Goal: Task Accomplishment & Management: Use online tool/utility

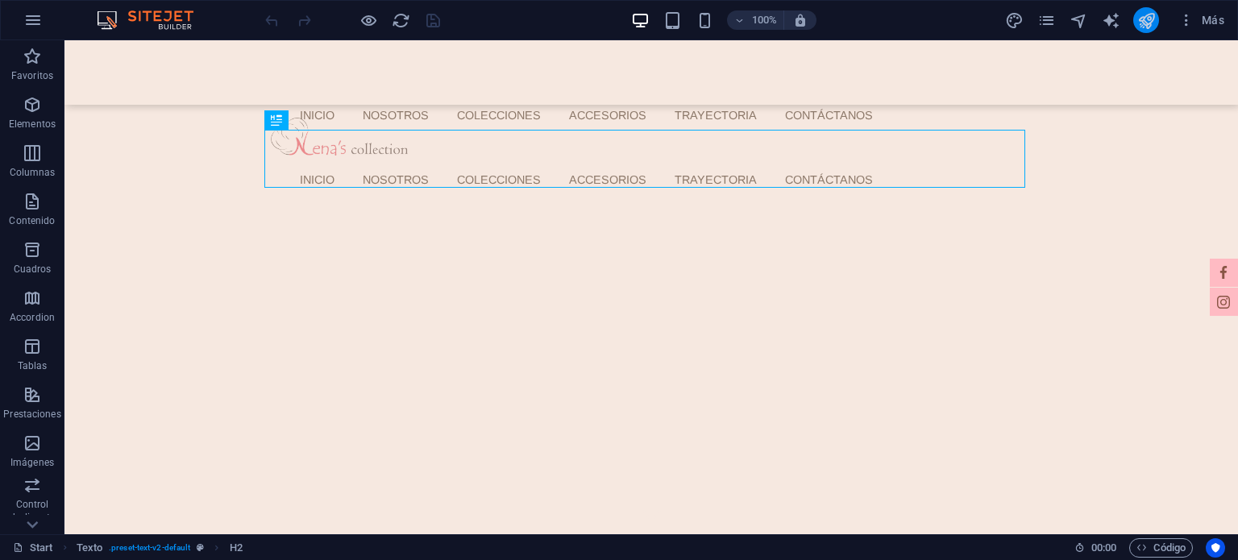
scroll to position [398, 0]
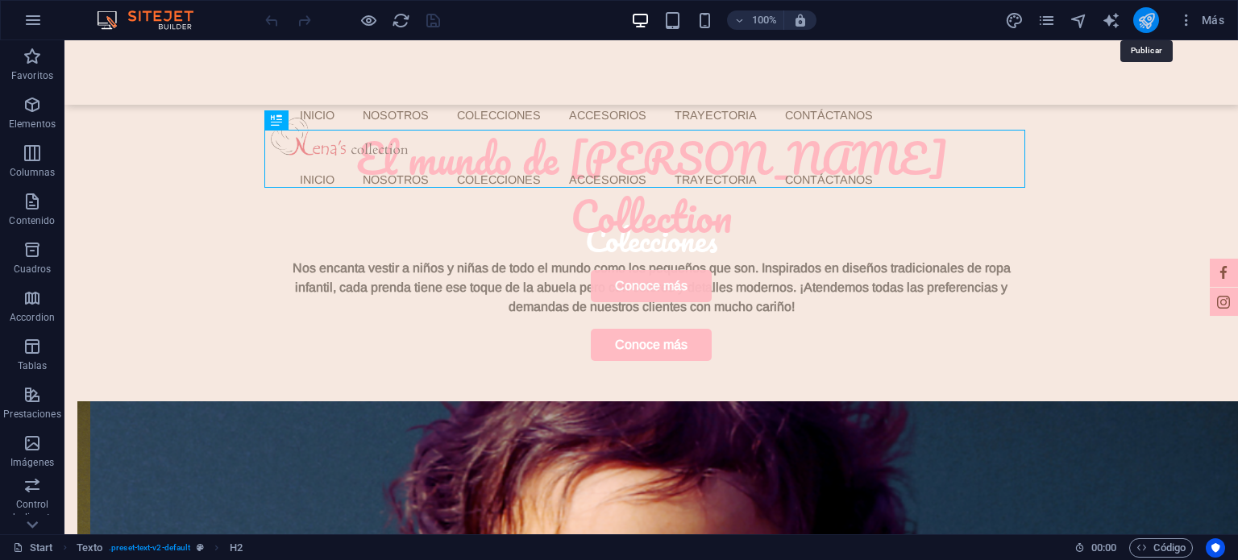
click at [1143, 20] on icon "publish" at bounding box center [1146, 20] width 19 height 19
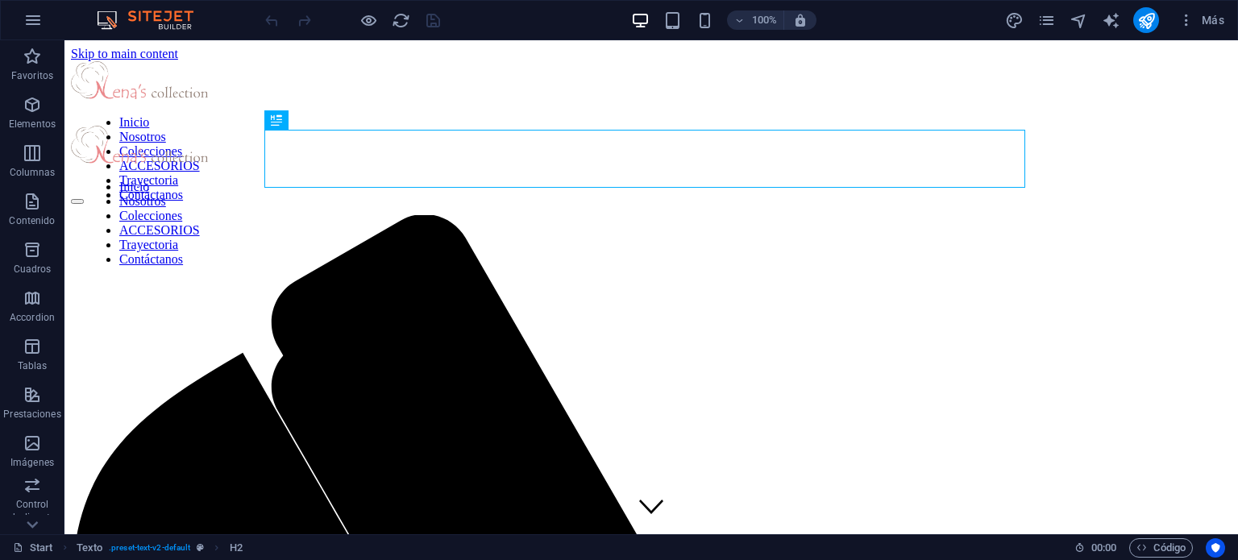
scroll to position [398, 0]
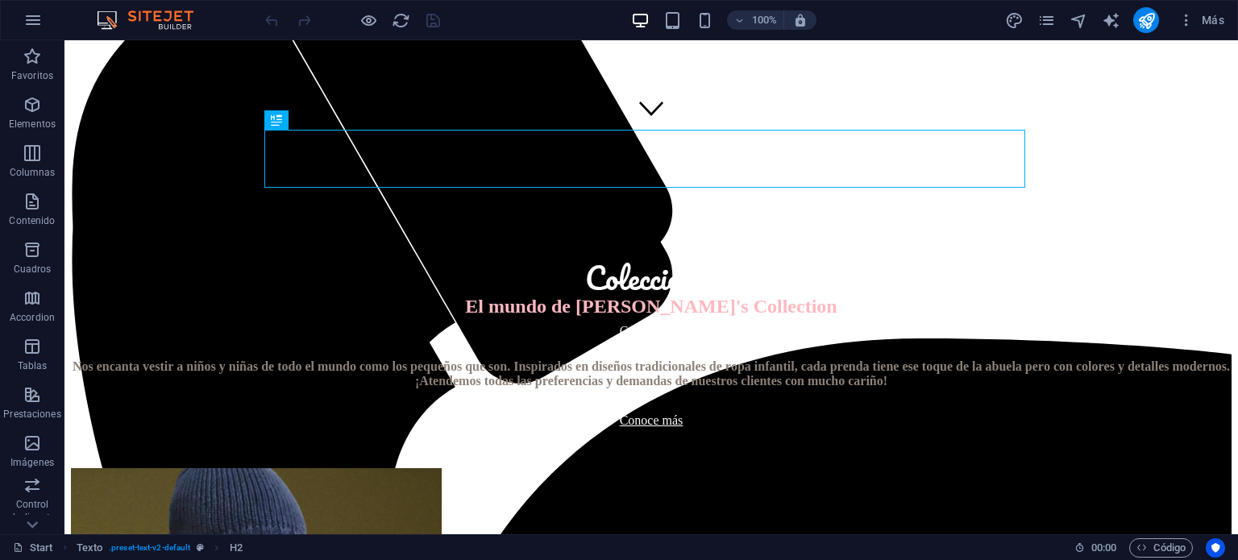
click at [1134, 31] on div at bounding box center [1146, 20] width 26 height 26
click at [1135, 30] on div at bounding box center [1146, 20] width 26 height 26
click at [1138, 27] on icon "publish" at bounding box center [1146, 20] width 19 height 19
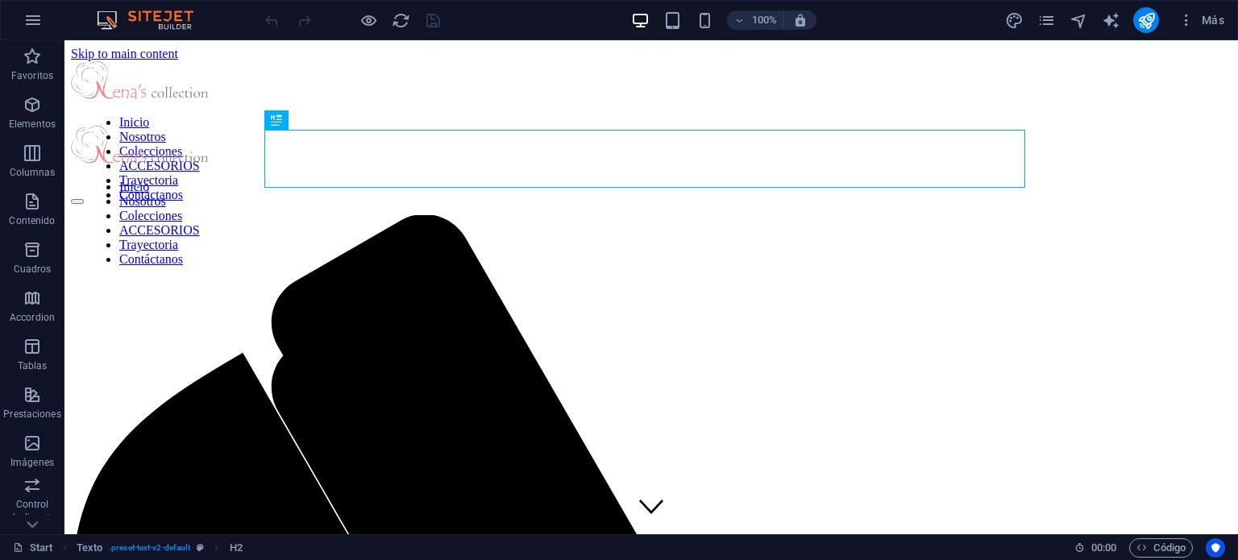
scroll to position [398, 0]
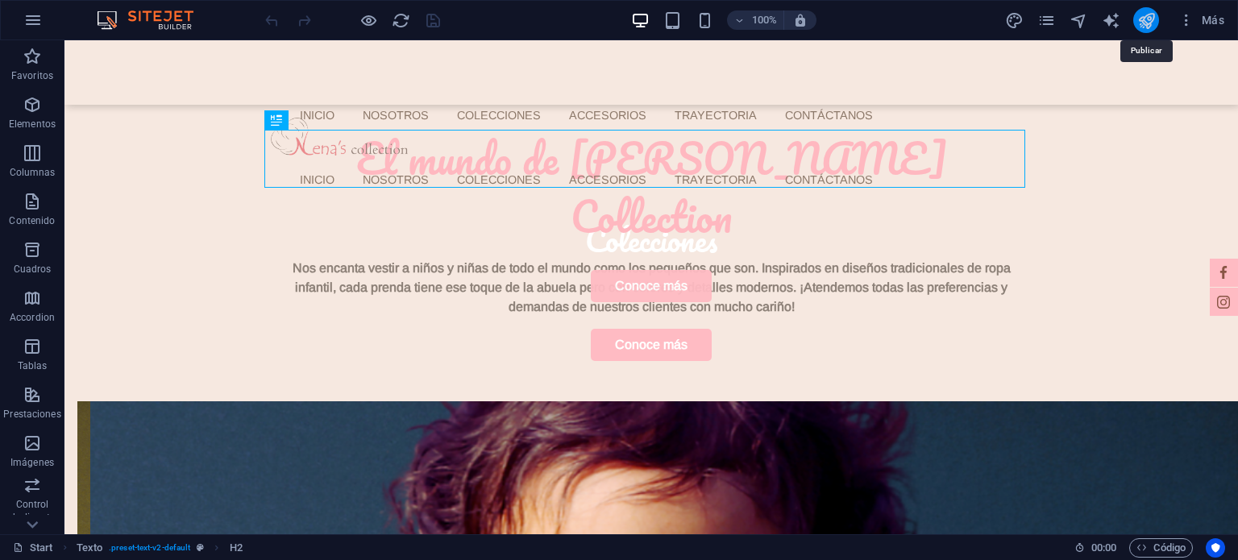
click at [1144, 19] on icon "publish" at bounding box center [1146, 20] width 19 height 19
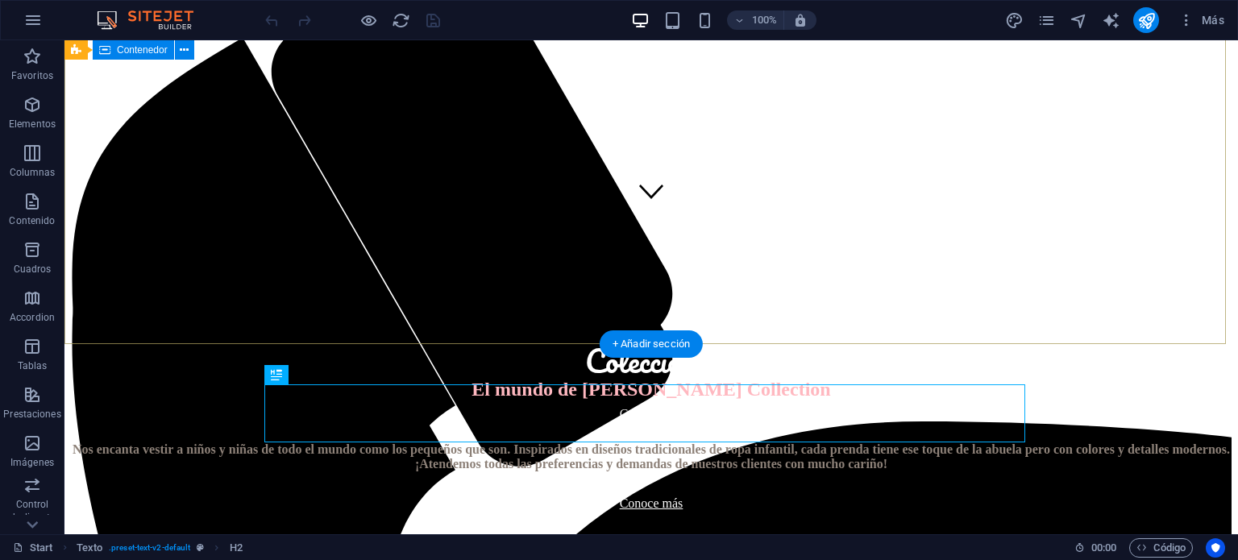
scroll to position [76, 0]
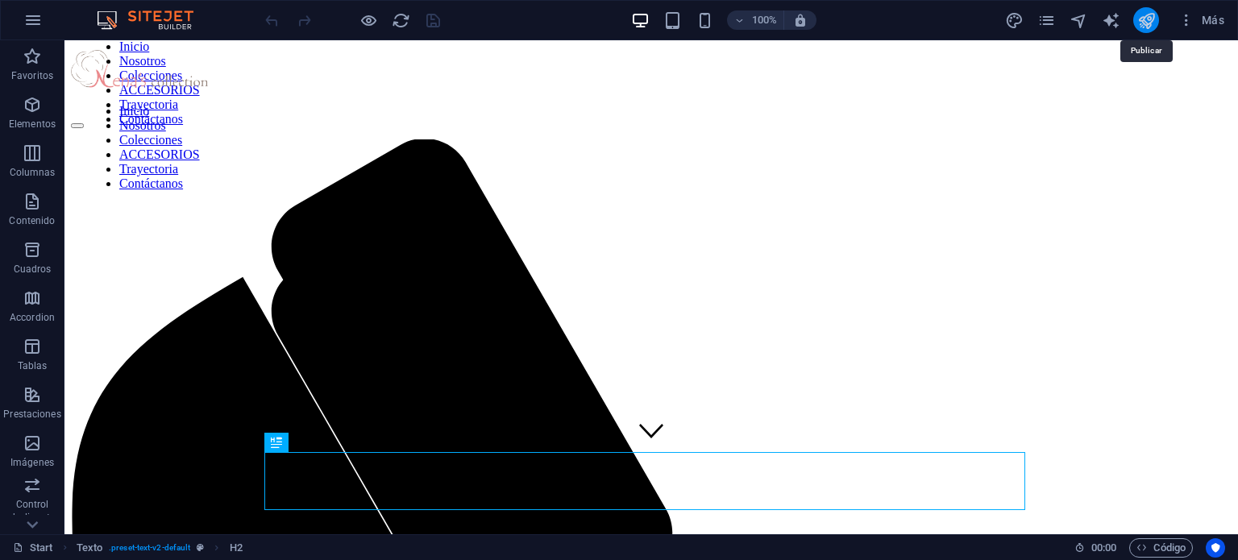
click at [1147, 22] on icon "publish" at bounding box center [1146, 20] width 19 height 19
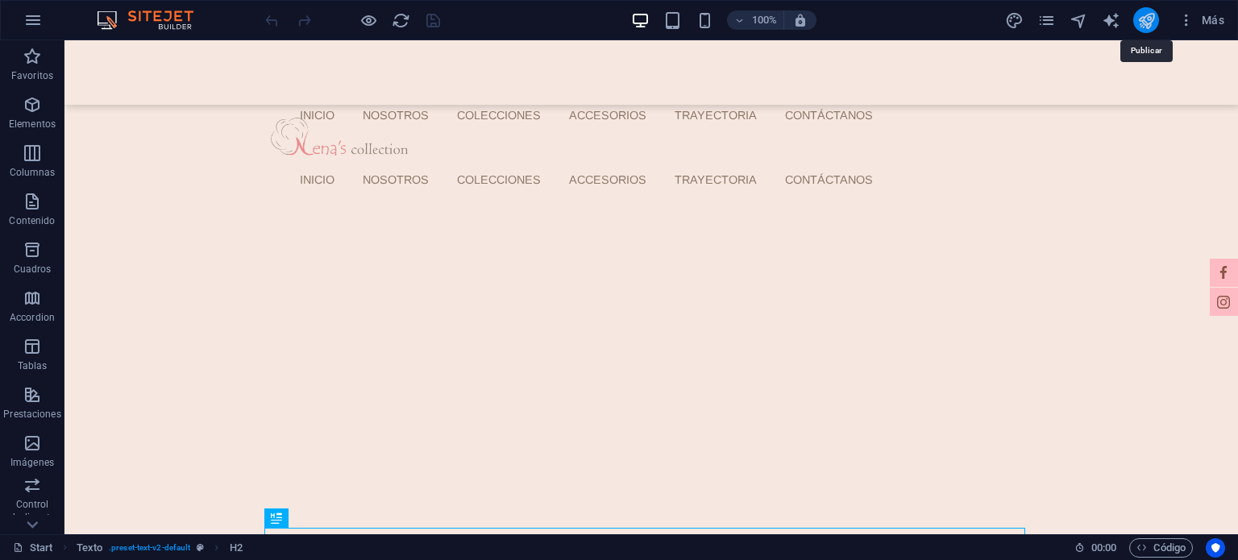
click at [1146, 25] on icon "publish" at bounding box center [1146, 20] width 19 height 19
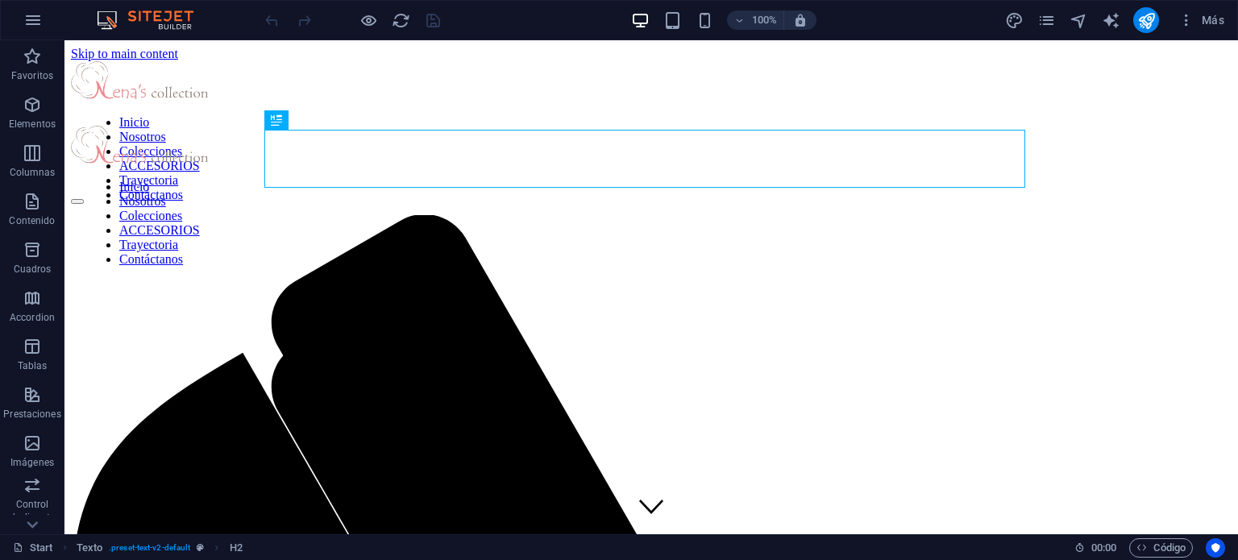
scroll to position [398, 0]
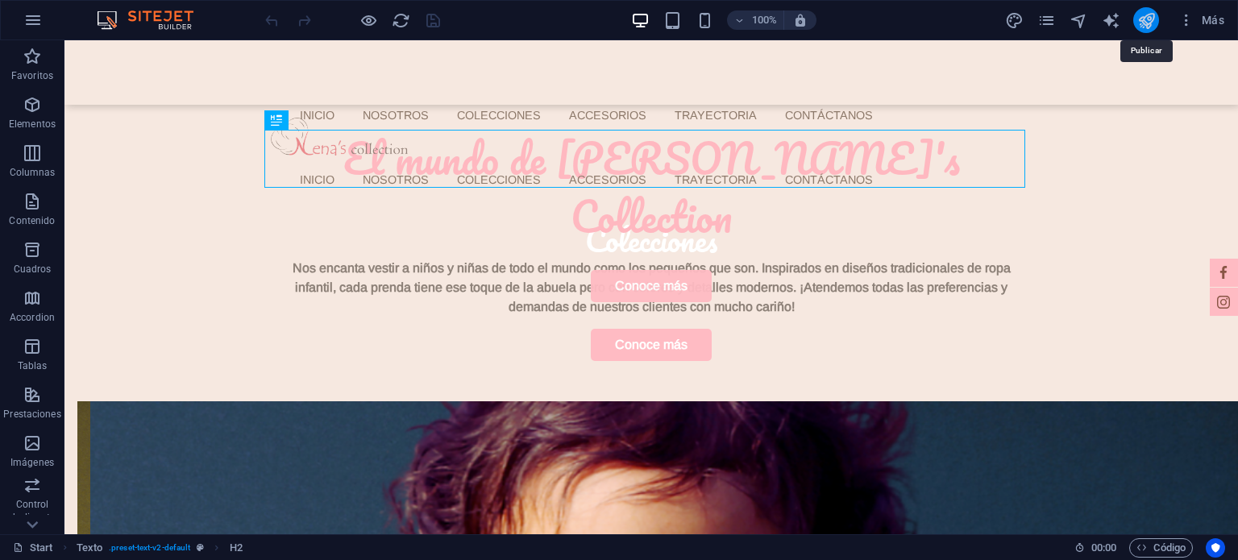
click at [1140, 22] on icon "publish" at bounding box center [1146, 20] width 19 height 19
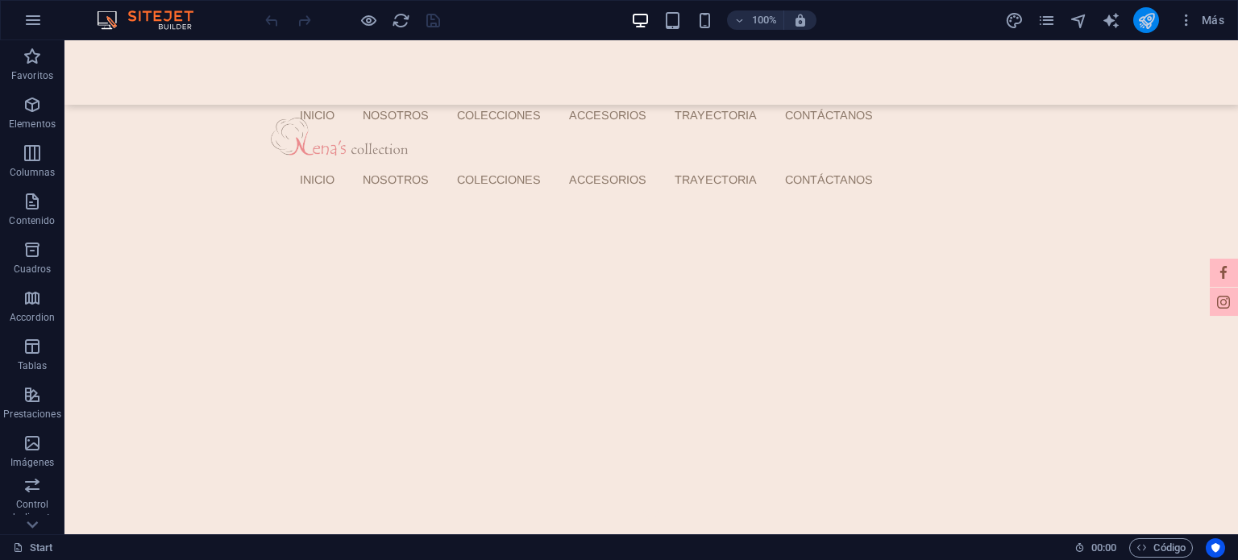
click at [1154, 16] on icon "publish" at bounding box center [1146, 20] width 19 height 19
click at [1153, 16] on icon "publish" at bounding box center [1146, 20] width 19 height 19
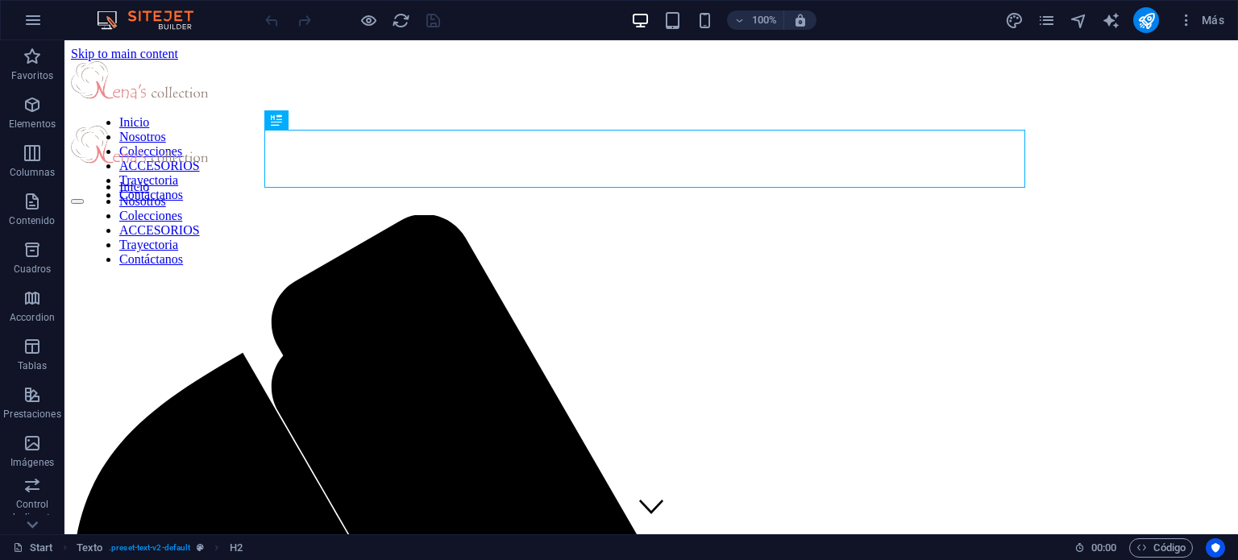
scroll to position [398, 0]
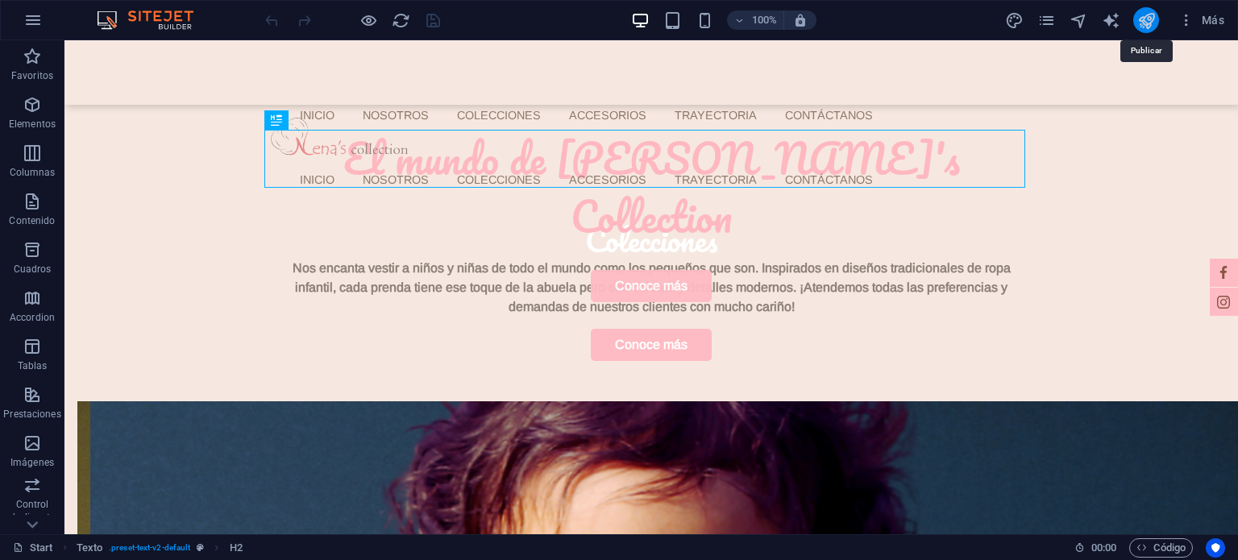
click at [1142, 15] on icon "publish" at bounding box center [1146, 20] width 19 height 19
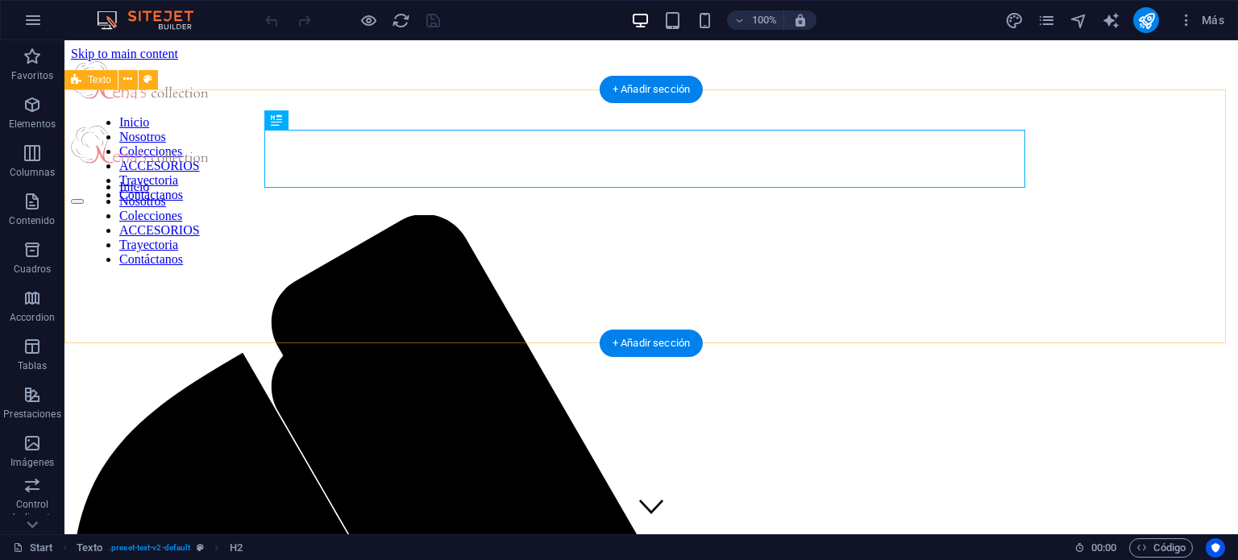
scroll to position [398, 0]
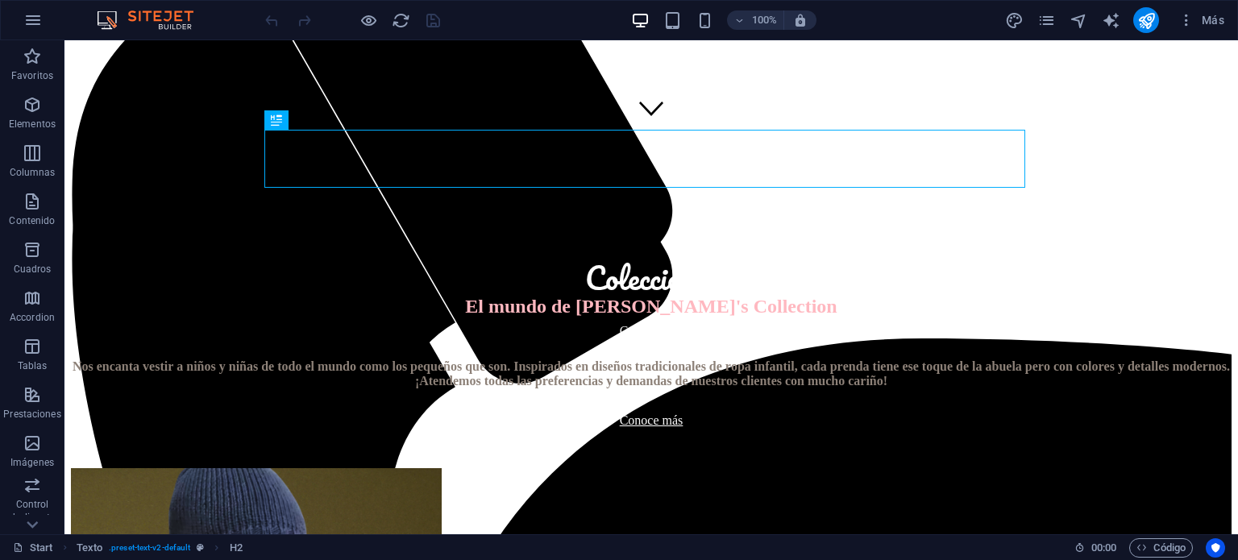
click at [1160, 25] on div "Más" at bounding box center [1117, 20] width 226 height 26
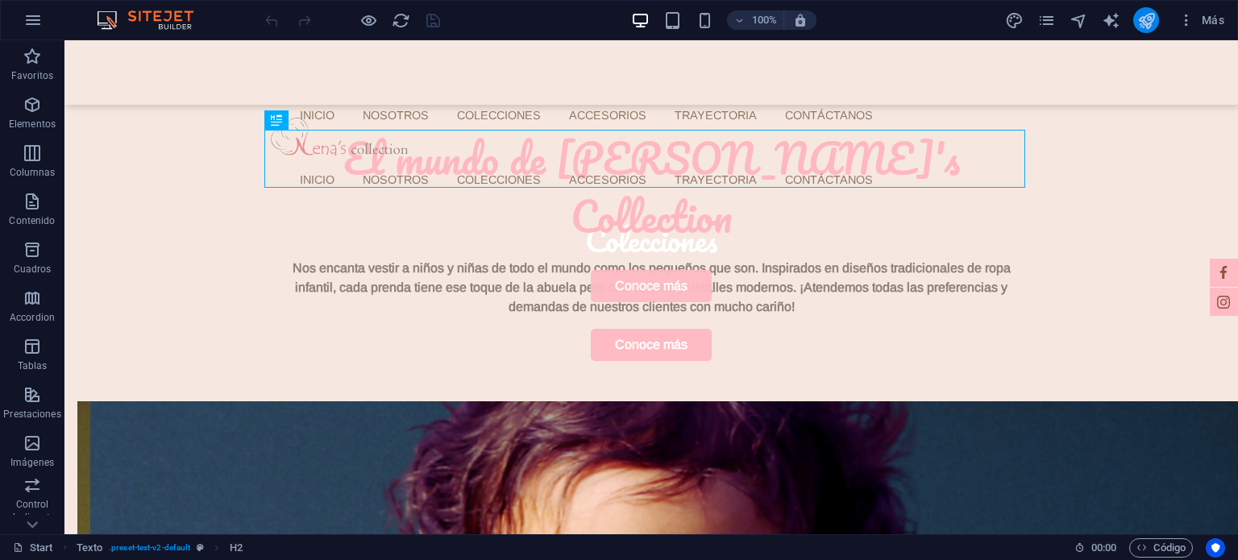
click at [1155, 23] on icon "publish" at bounding box center [1146, 20] width 19 height 19
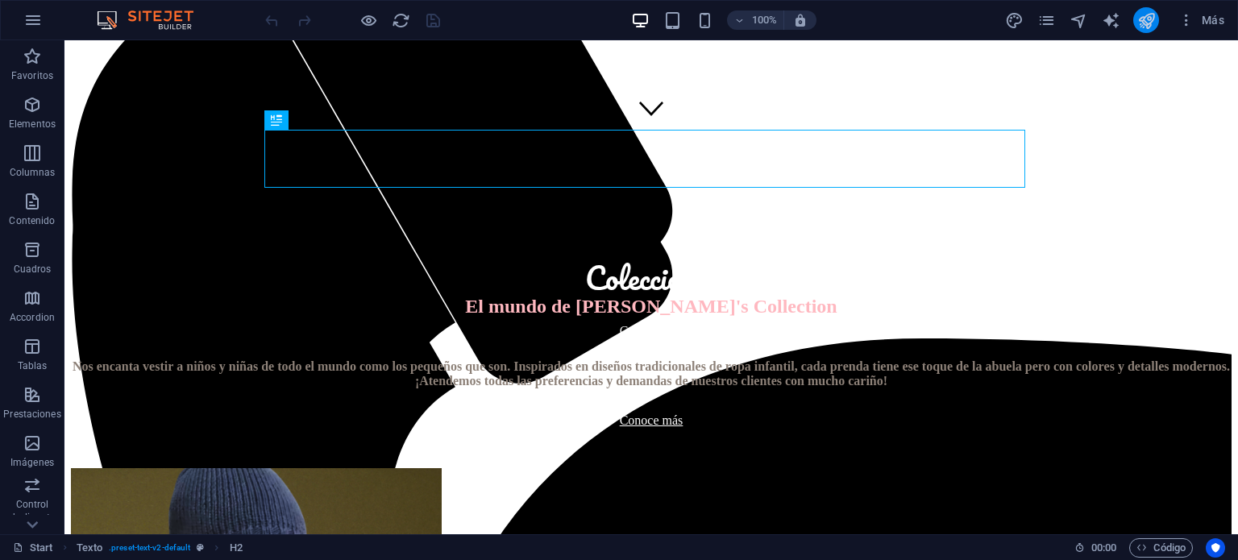
scroll to position [398, 0]
click at [1141, 16] on icon "publish" at bounding box center [1146, 20] width 19 height 19
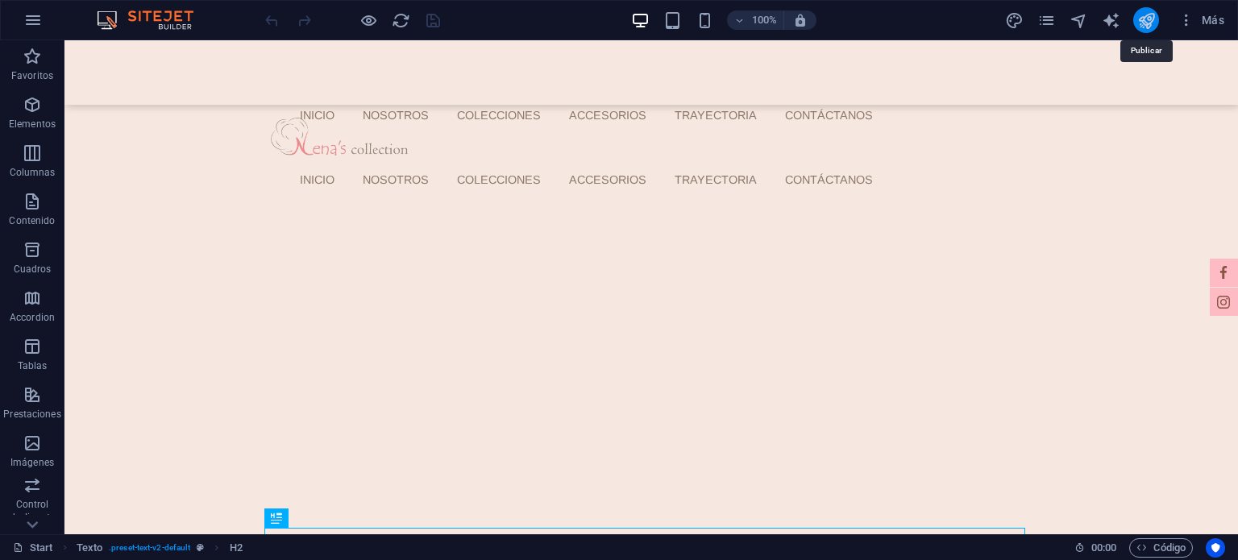
click at [1140, 24] on icon "publish" at bounding box center [1146, 20] width 19 height 19
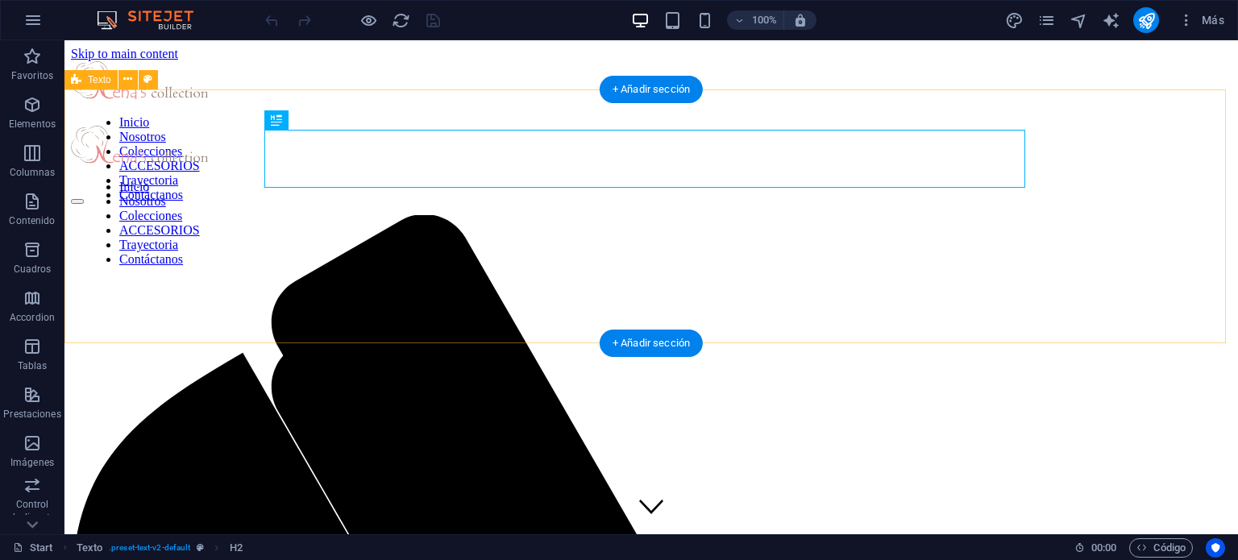
scroll to position [398, 0]
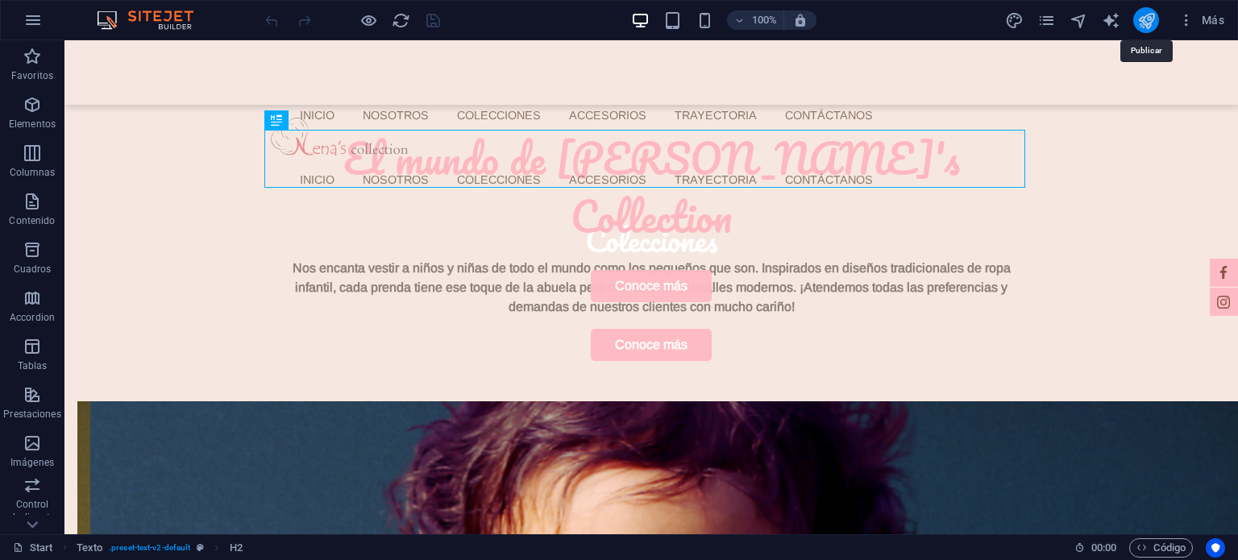
click at [1146, 27] on icon "publish" at bounding box center [1146, 20] width 19 height 19
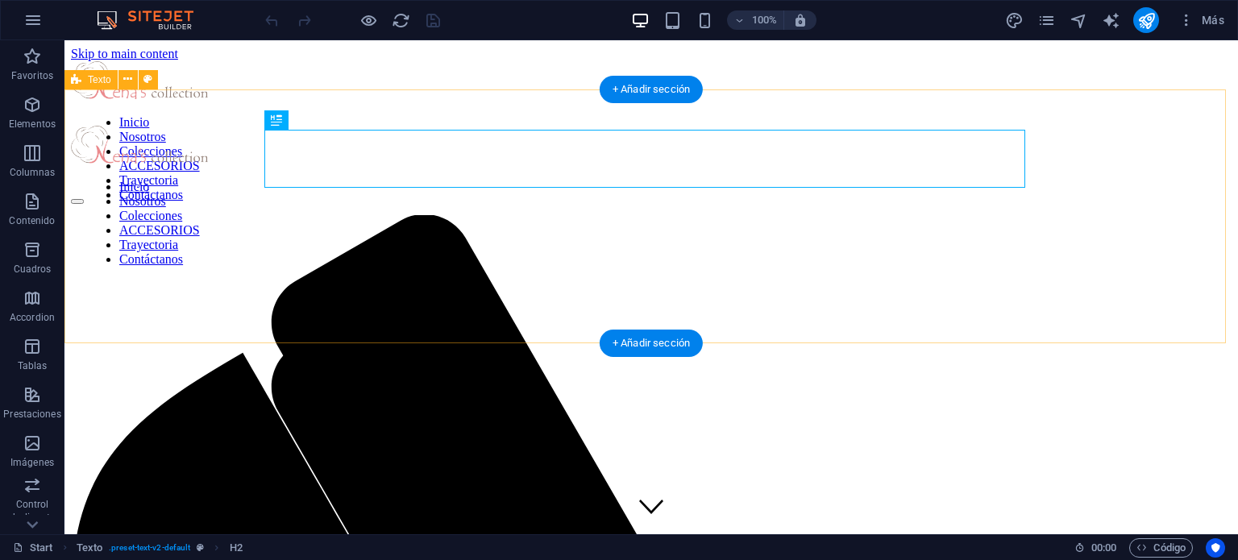
scroll to position [398, 0]
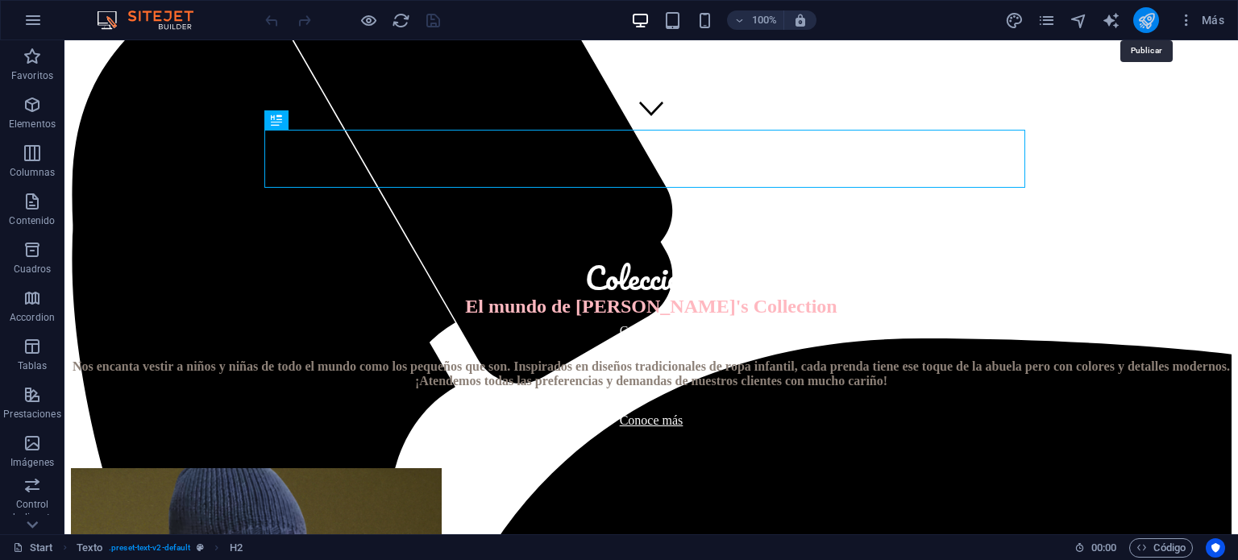
click at [1138, 14] on icon "publish" at bounding box center [1146, 20] width 19 height 19
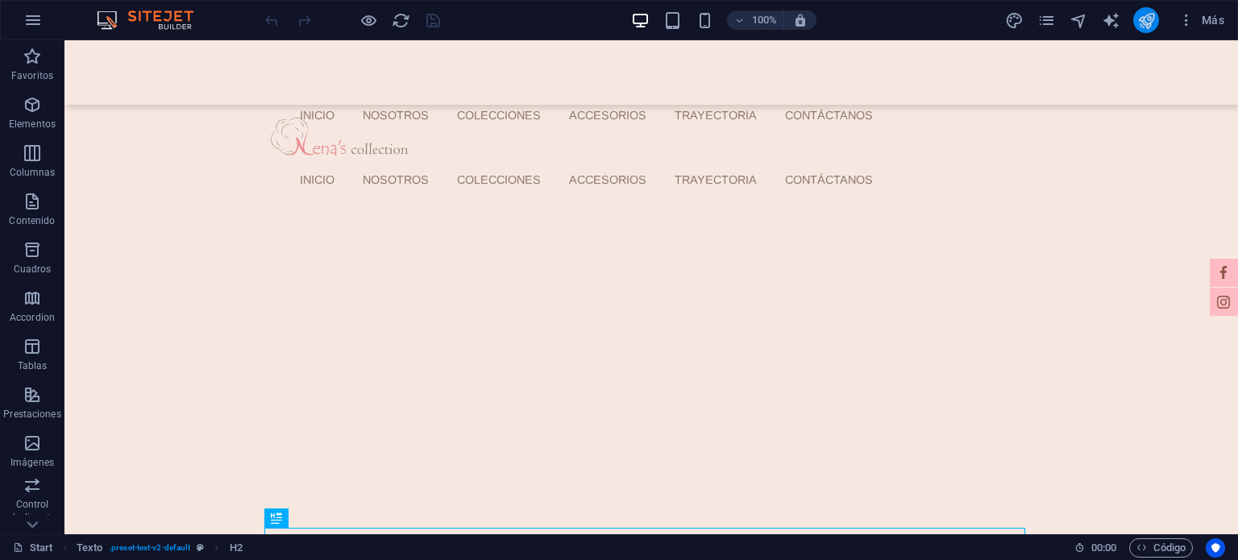
click at [1147, 14] on icon "publish" at bounding box center [1146, 20] width 19 height 19
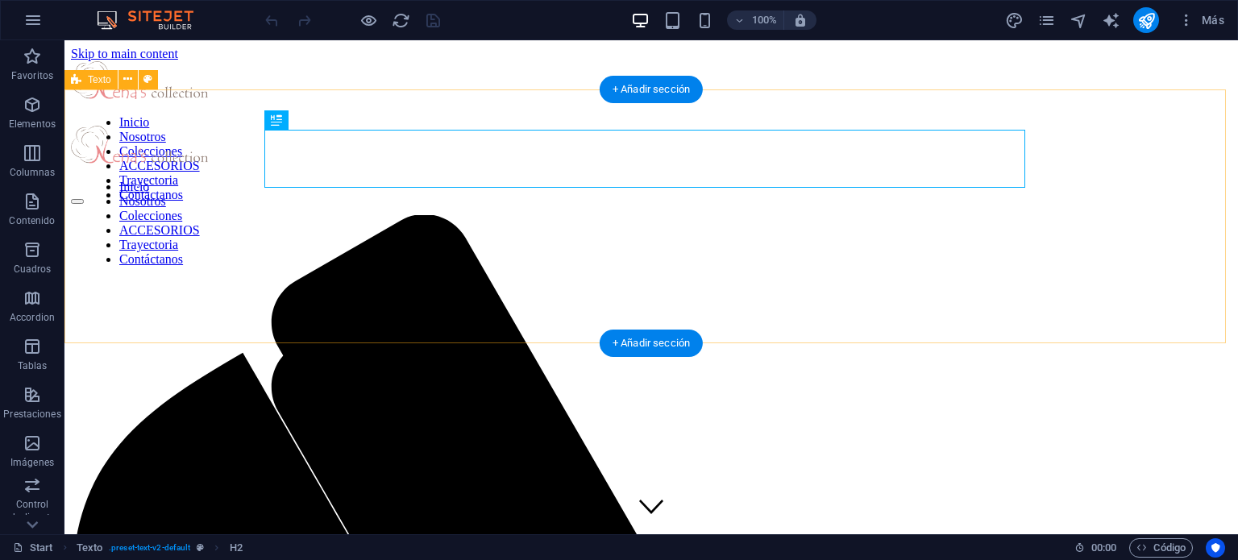
scroll to position [398, 0]
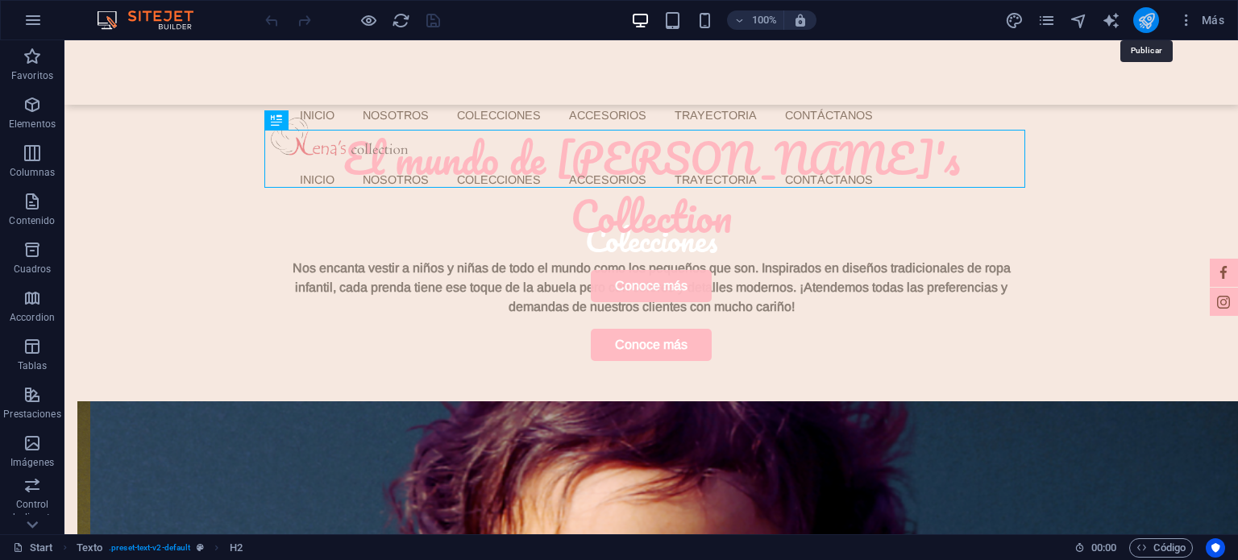
click at [1153, 18] on icon "publish" at bounding box center [1146, 20] width 19 height 19
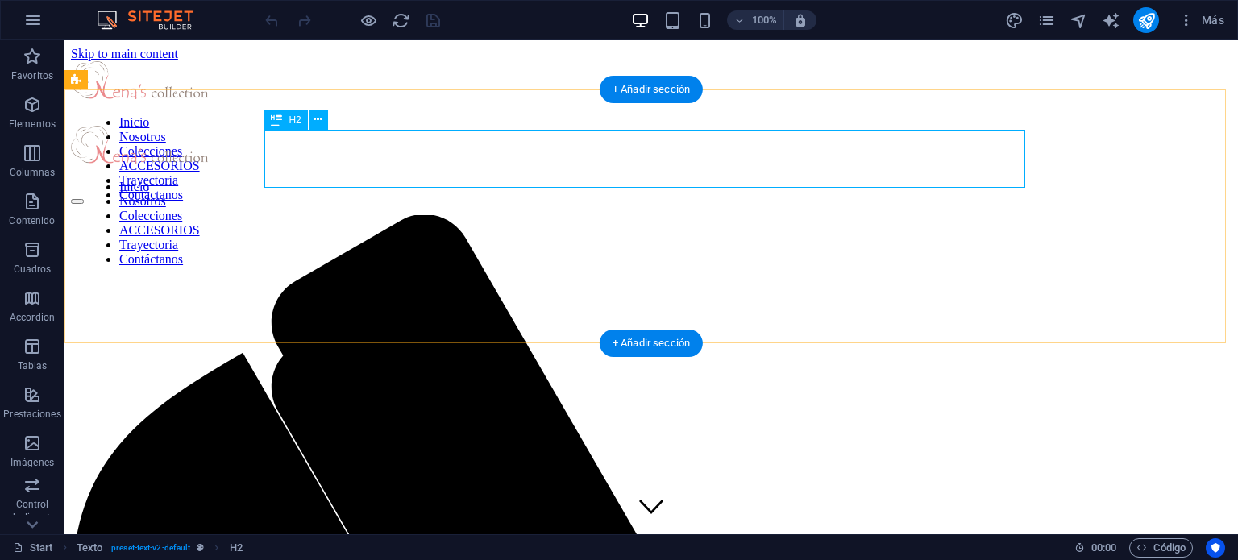
scroll to position [398, 0]
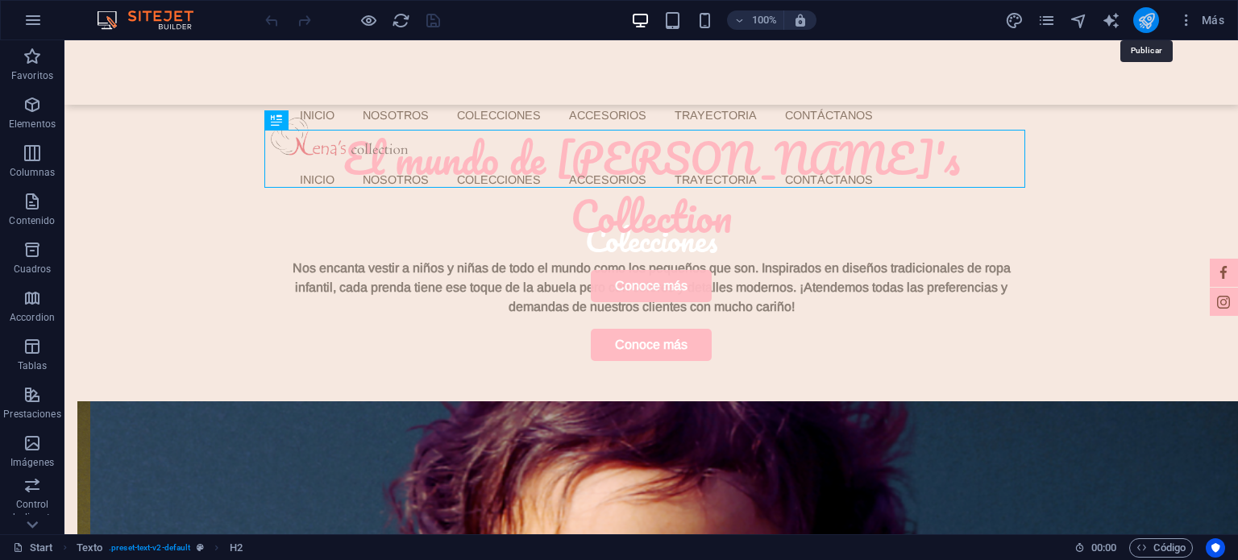
click at [1149, 19] on icon "publish" at bounding box center [1146, 20] width 19 height 19
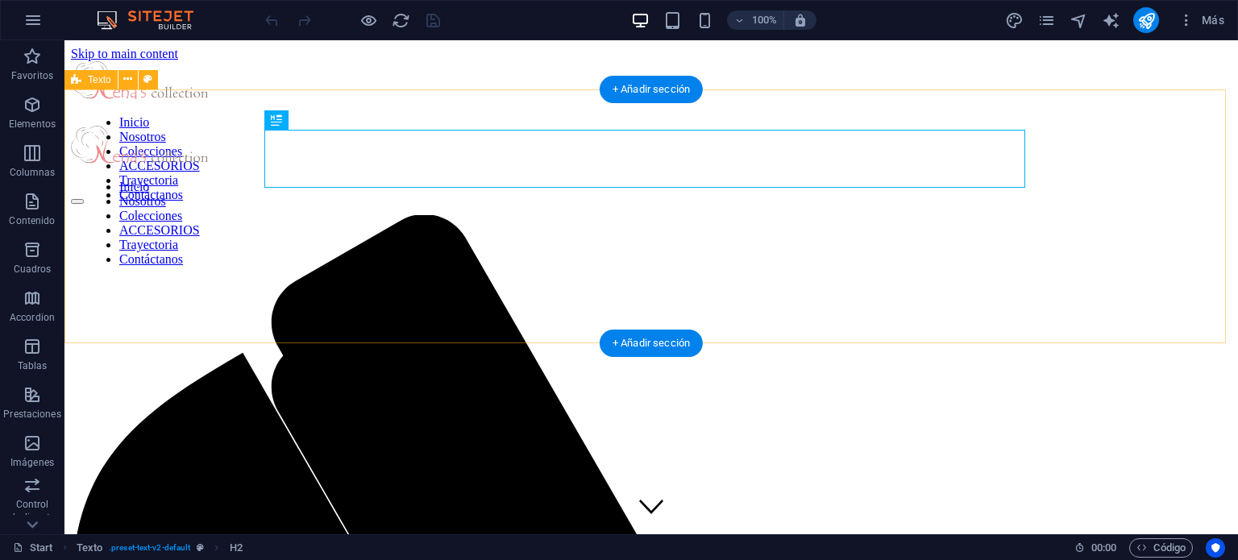
scroll to position [398, 0]
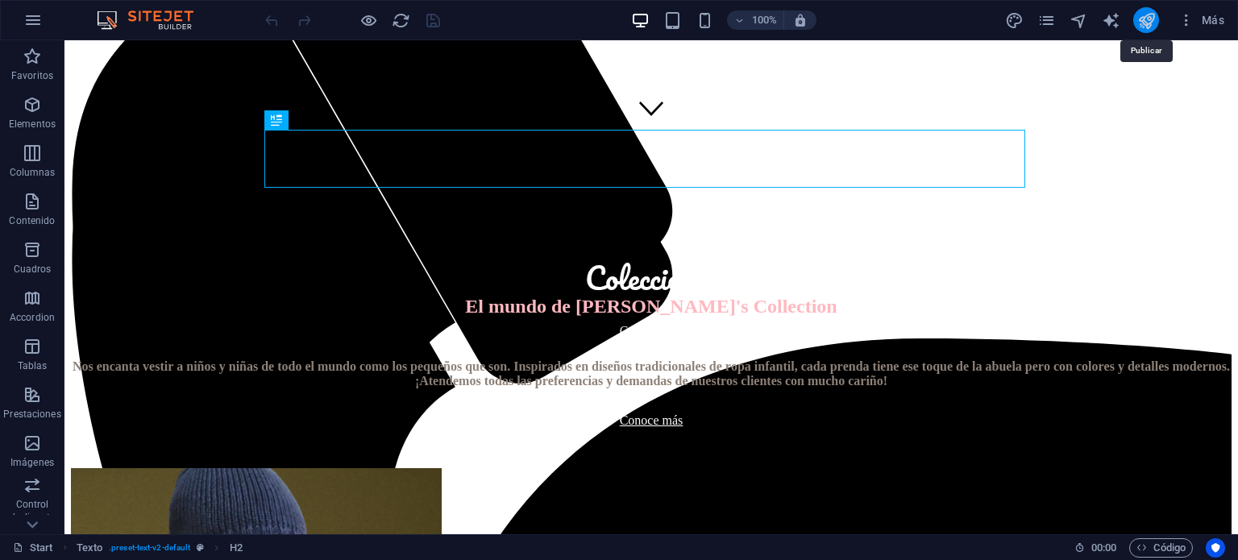
click at [1146, 16] on icon "publish" at bounding box center [1146, 20] width 19 height 19
